Goal: Find specific page/section: Find specific page/section

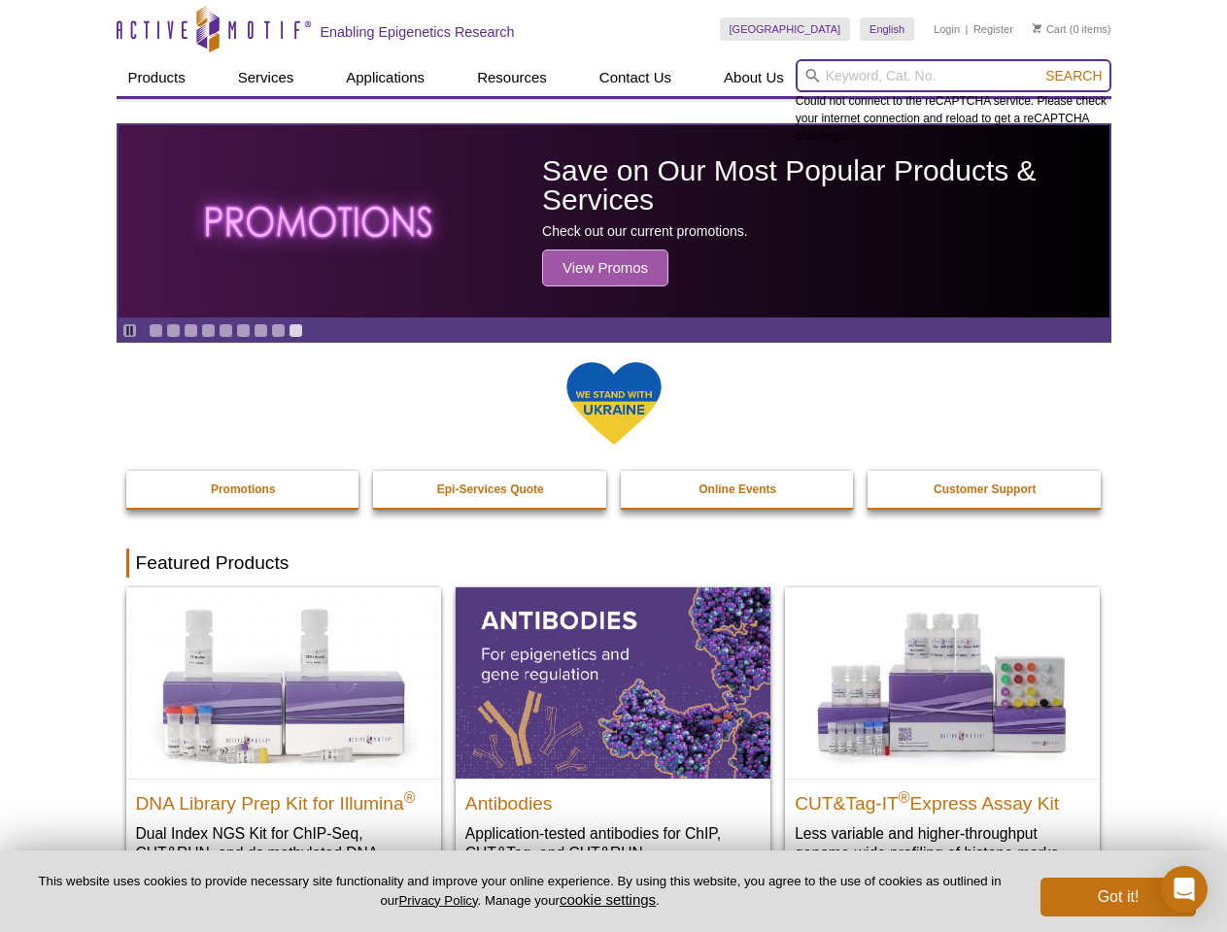
click at [953, 76] on input "search" at bounding box center [953, 75] width 316 height 33
click at [1073, 76] on span "Search" at bounding box center [1073, 76] width 56 height 16
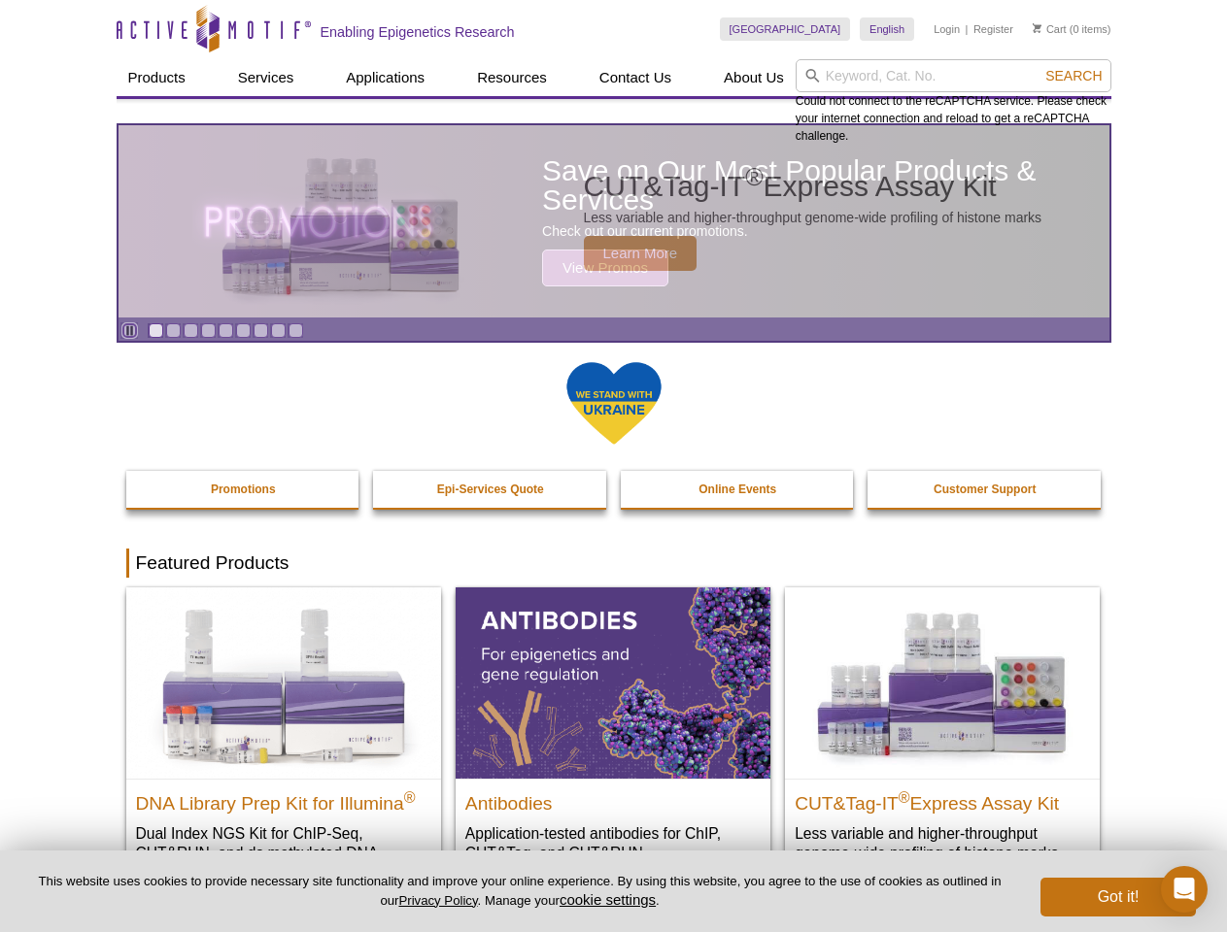
click at [129, 330] on icon "Pause" at bounding box center [129, 330] width 13 height 13
click at [155, 330] on link "Go to slide 1" at bounding box center [156, 330] width 15 height 15
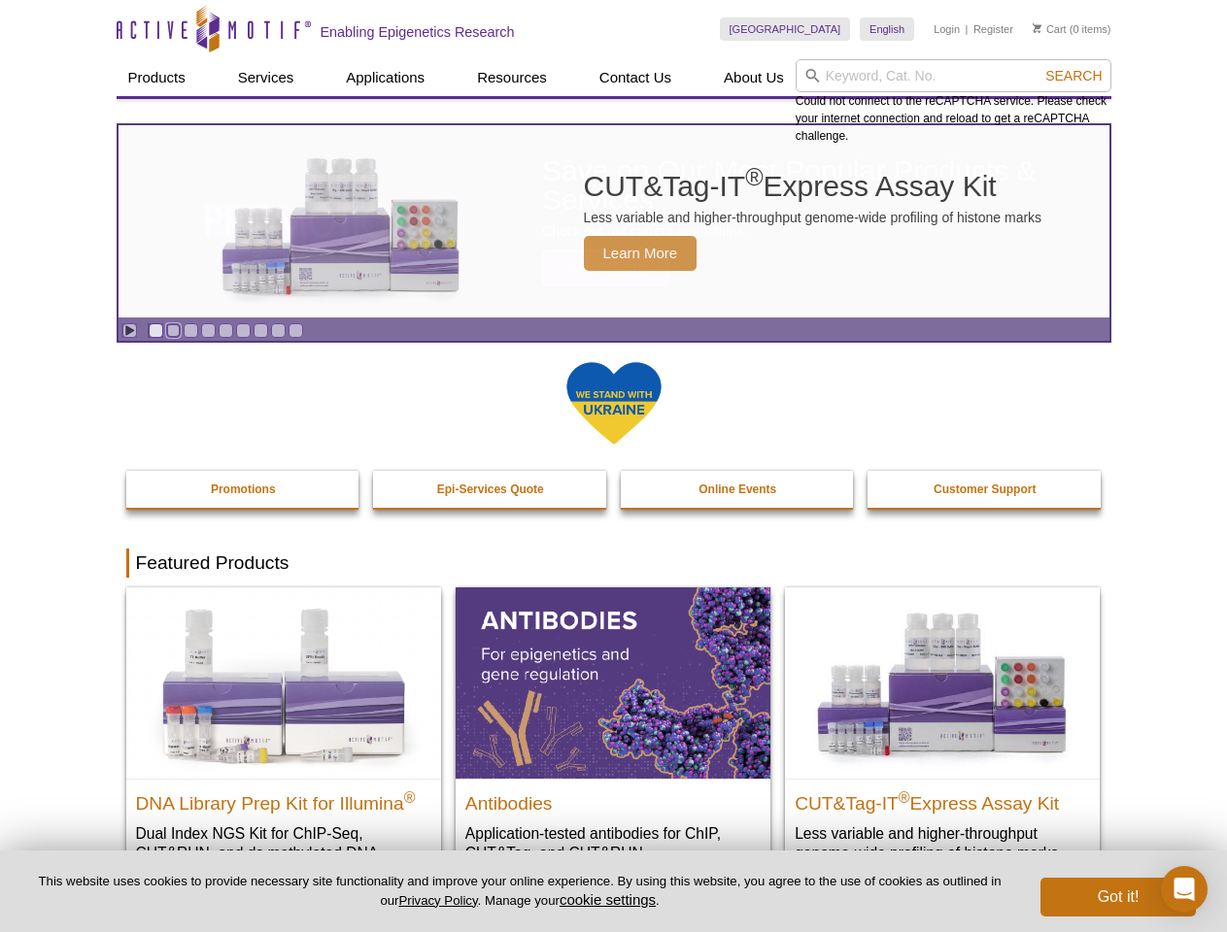
click at [173, 330] on link "Go to slide 2" at bounding box center [173, 330] width 15 height 15
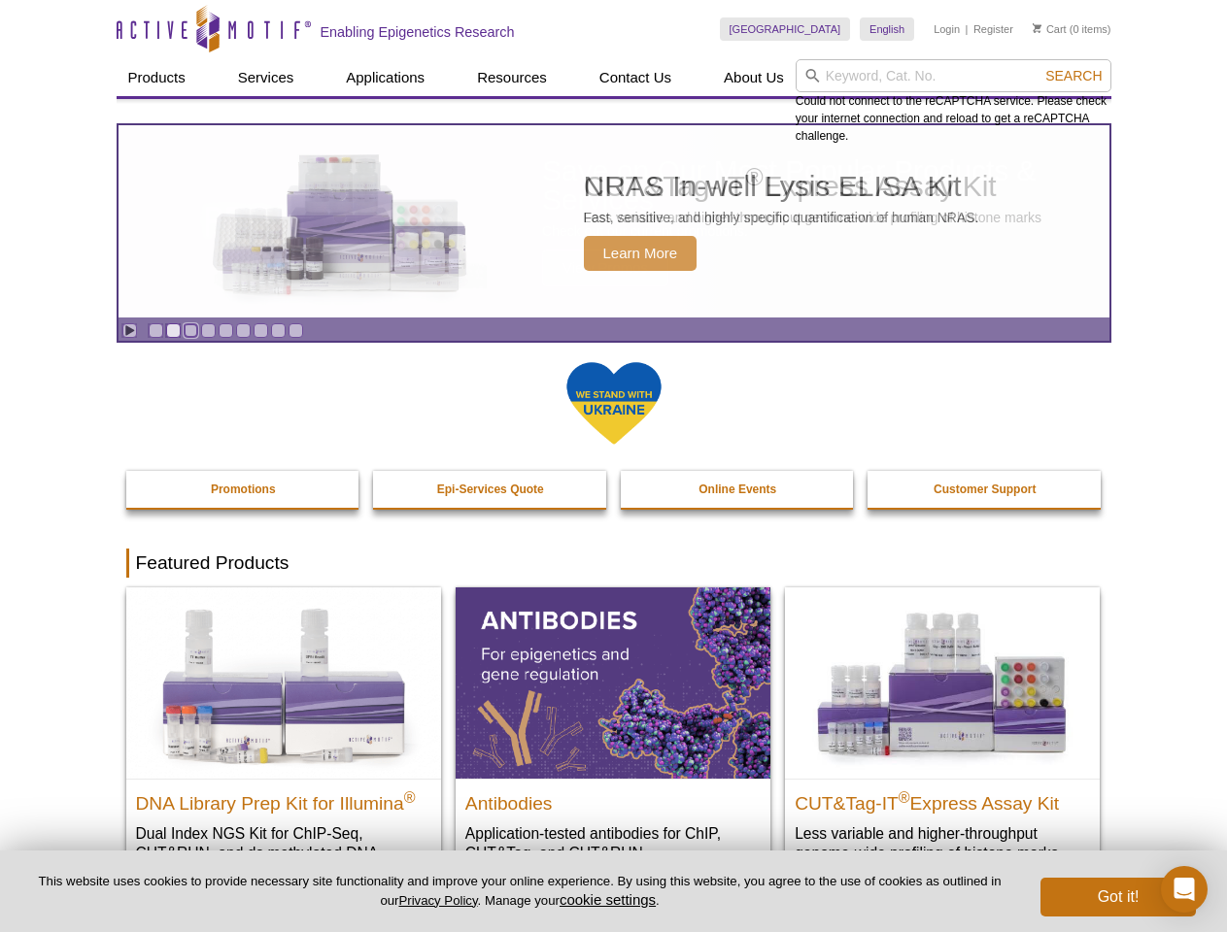
click at [190, 330] on link "Go to slide 3" at bounding box center [191, 330] width 15 height 15
click at [208, 330] on link "Go to slide 4" at bounding box center [208, 330] width 15 height 15
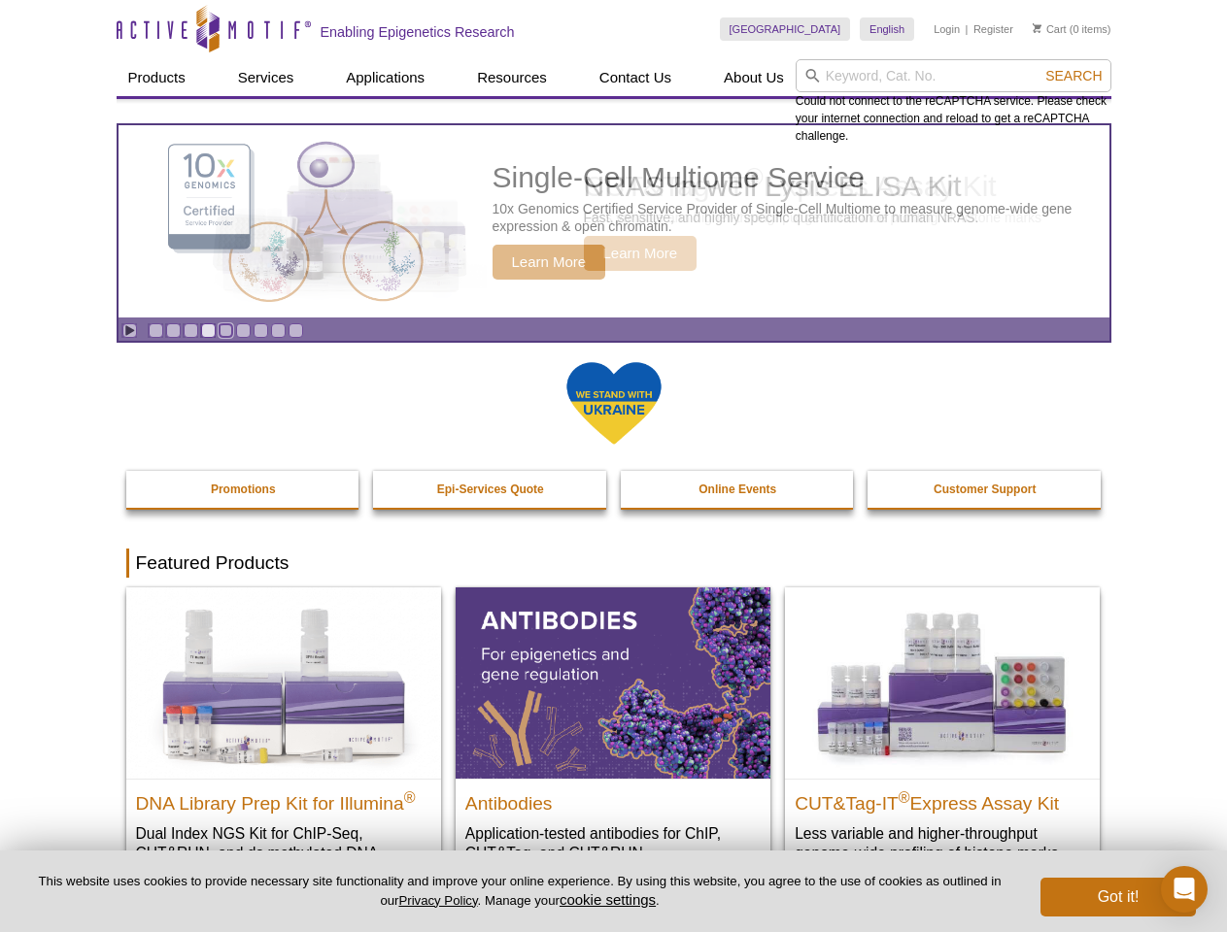
click at [225, 330] on link "Go to slide 5" at bounding box center [226, 330] width 15 height 15
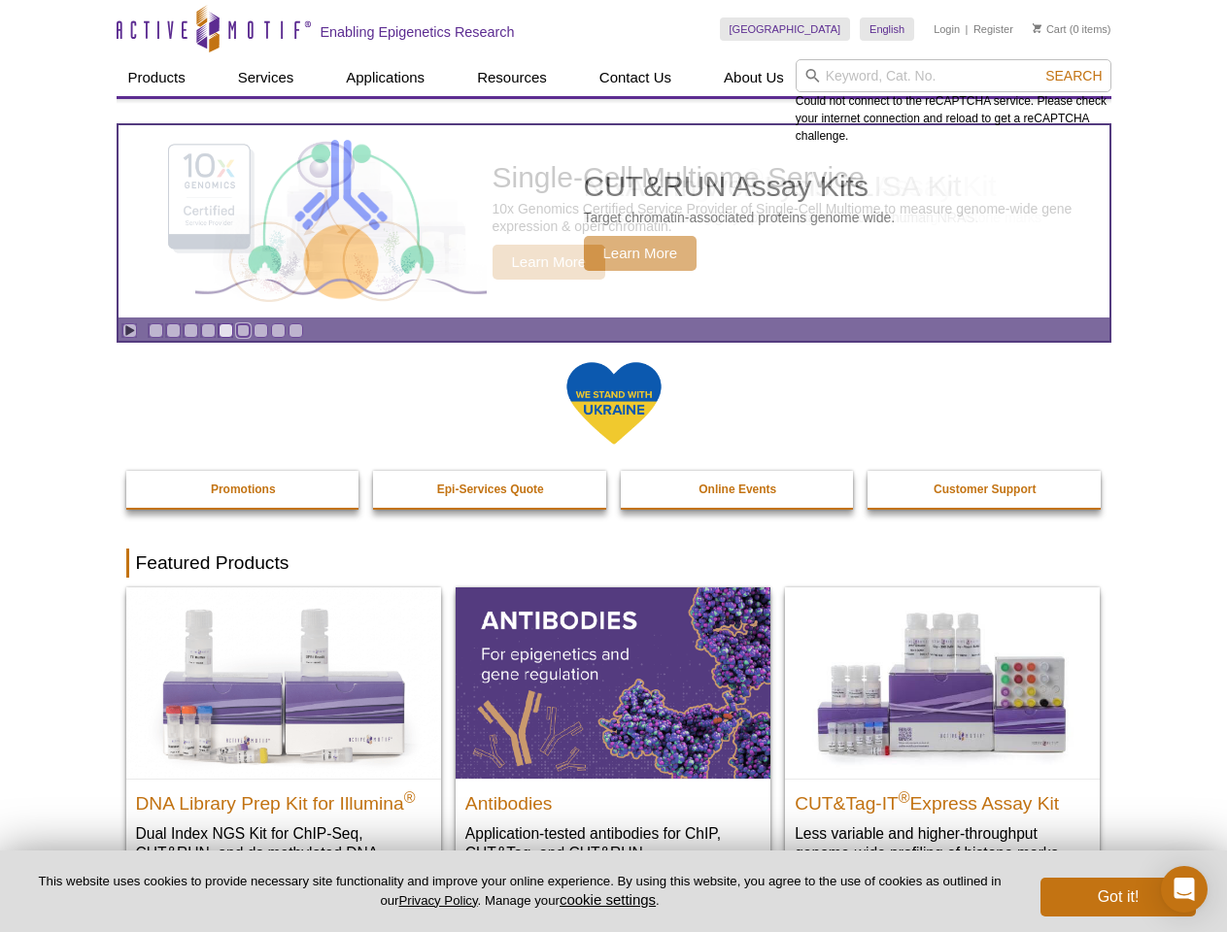
click at [243, 330] on link "Go to slide 6" at bounding box center [243, 330] width 15 height 15
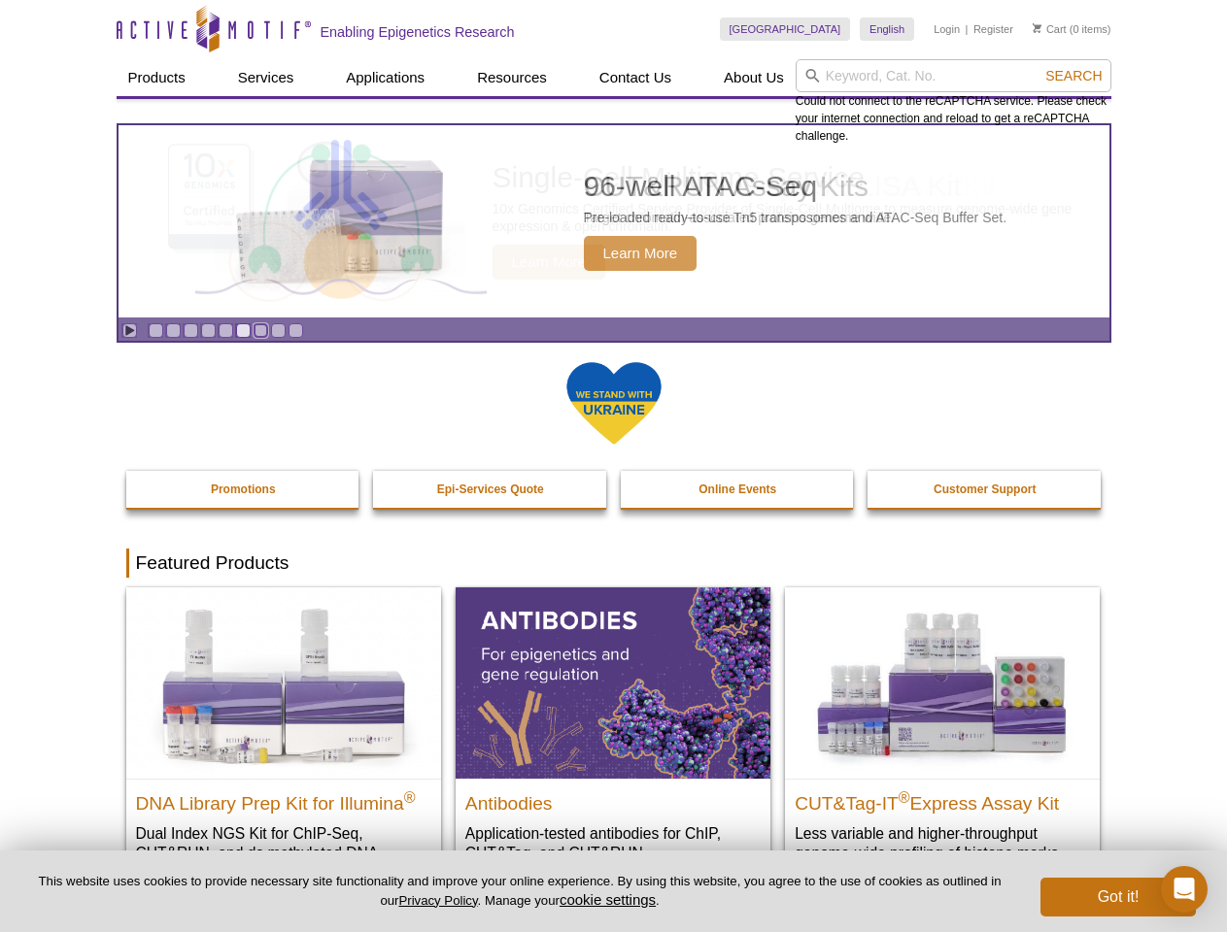
click at [260, 330] on link "Go to slide 7" at bounding box center [260, 330] width 15 height 15
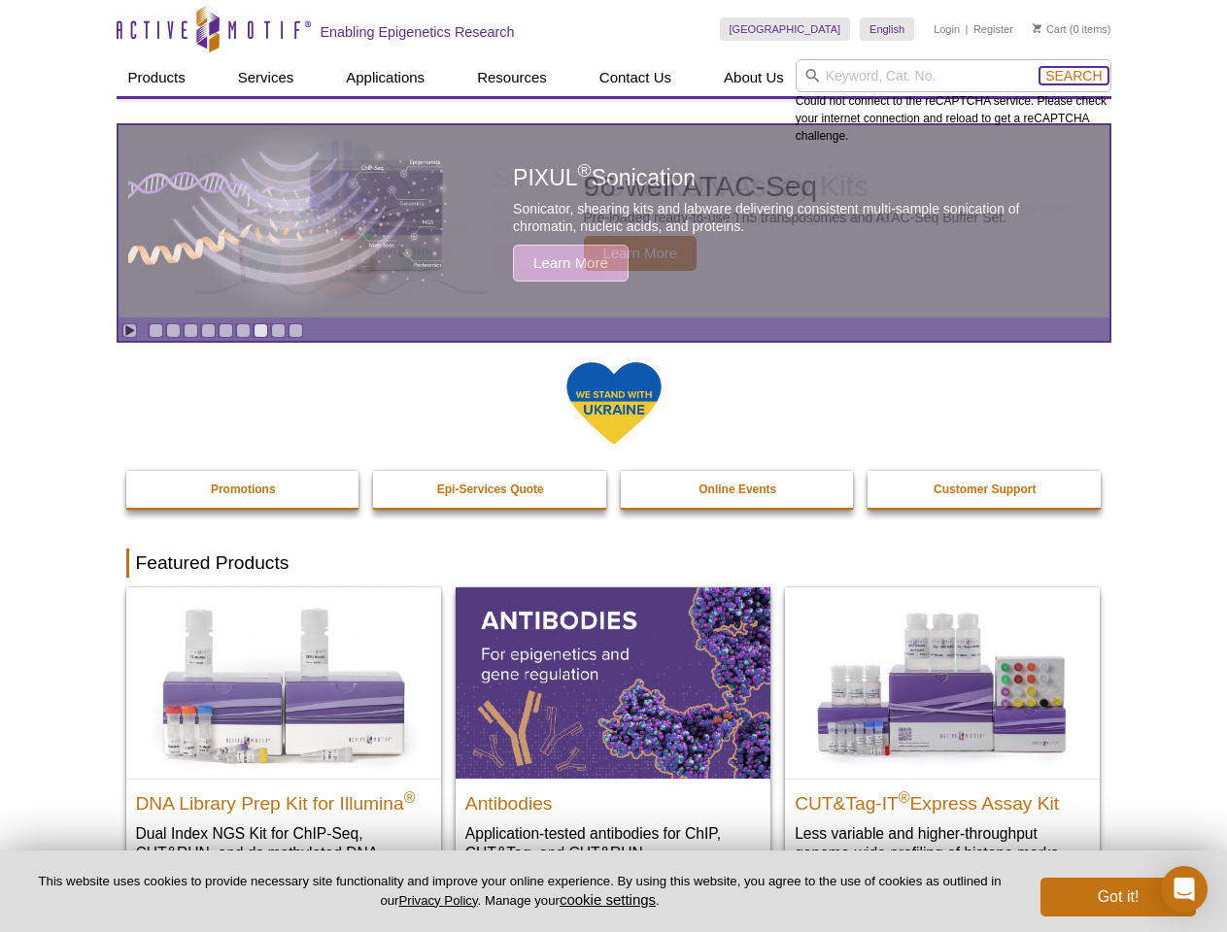
click at [1073, 76] on span "Search" at bounding box center [1073, 76] width 56 height 16
